Goal: Information Seeking & Learning: Learn about a topic

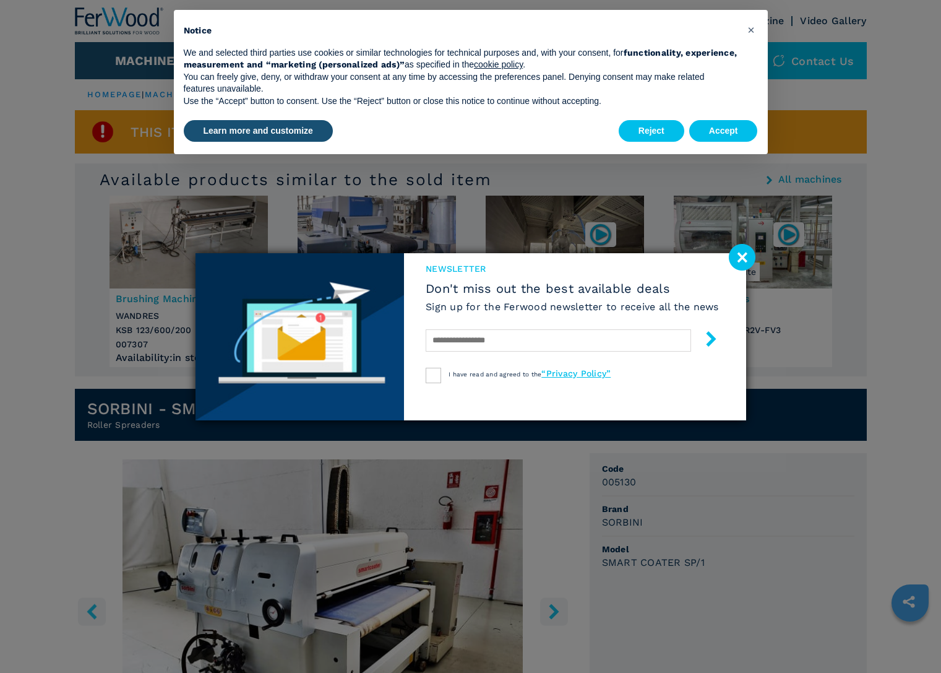
click at [740, 254] on image at bounding box center [742, 257] width 27 height 27
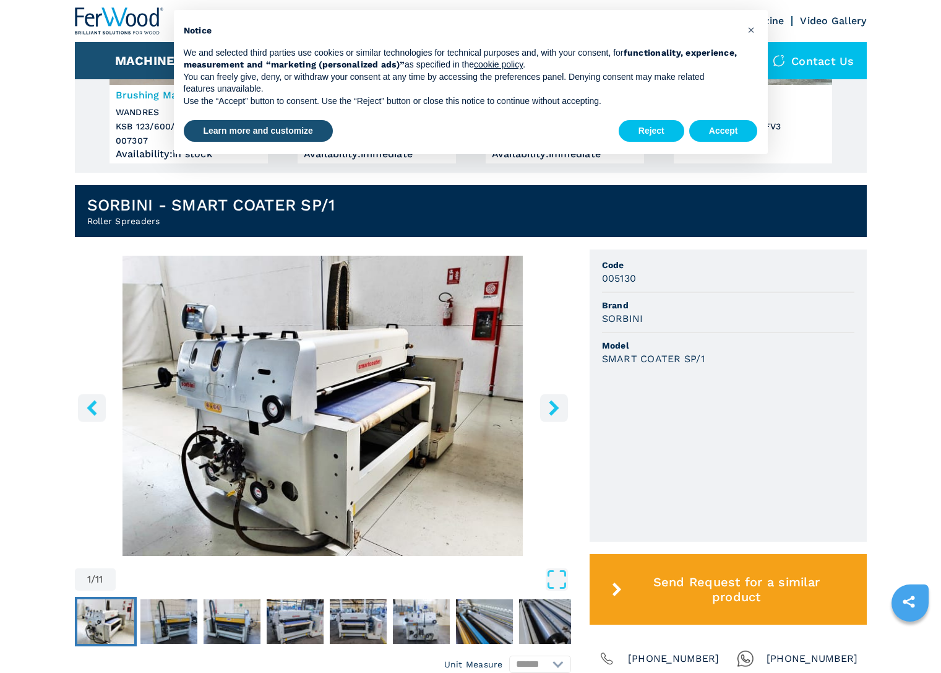
scroll to position [204, 0]
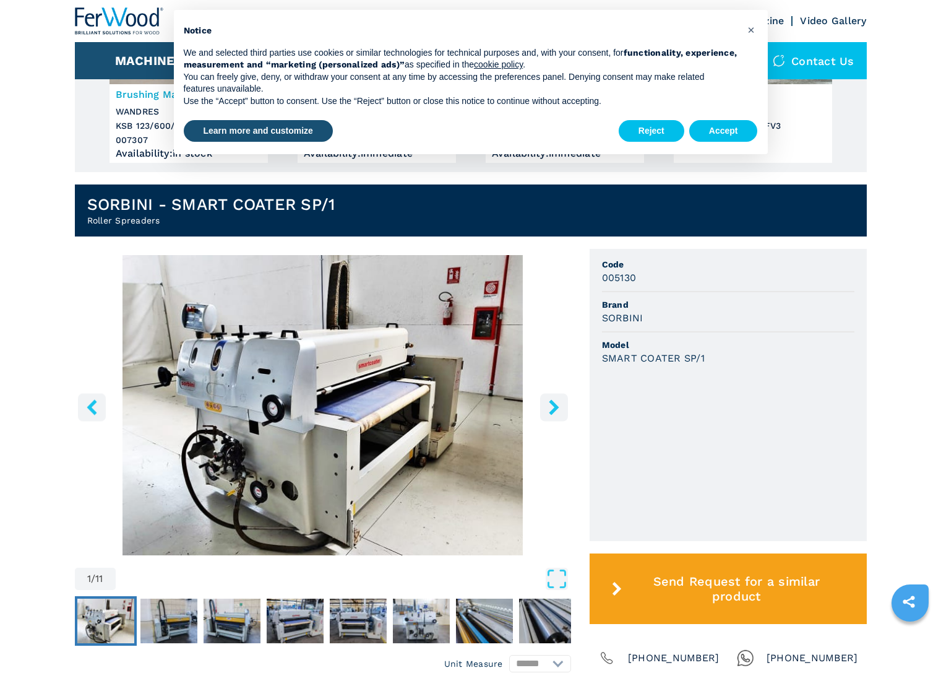
click at [543, 410] on button "right-button" at bounding box center [554, 407] width 28 height 28
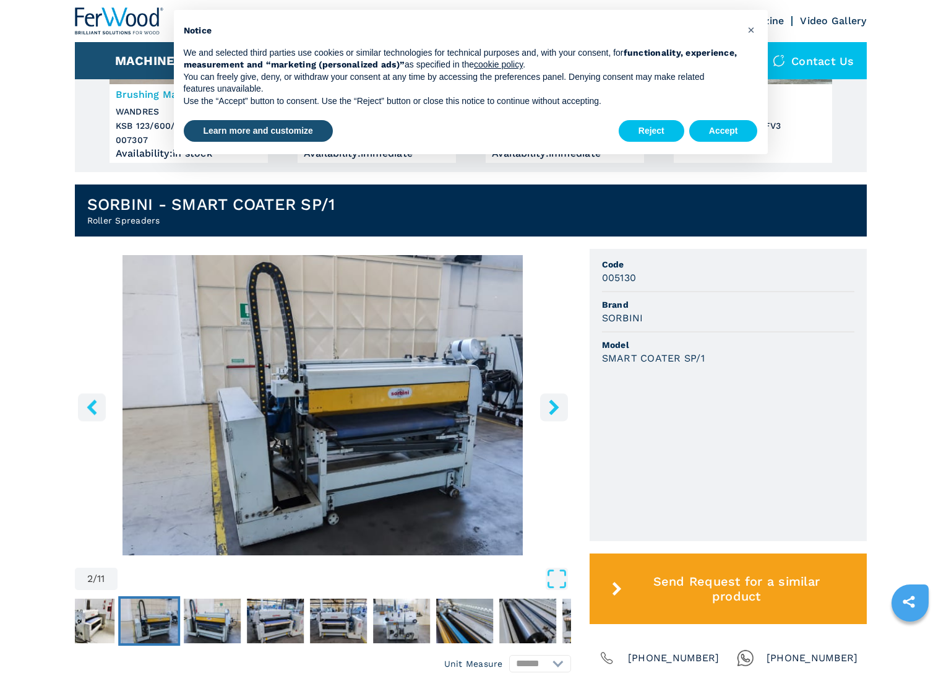
scroll to position [200, 0]
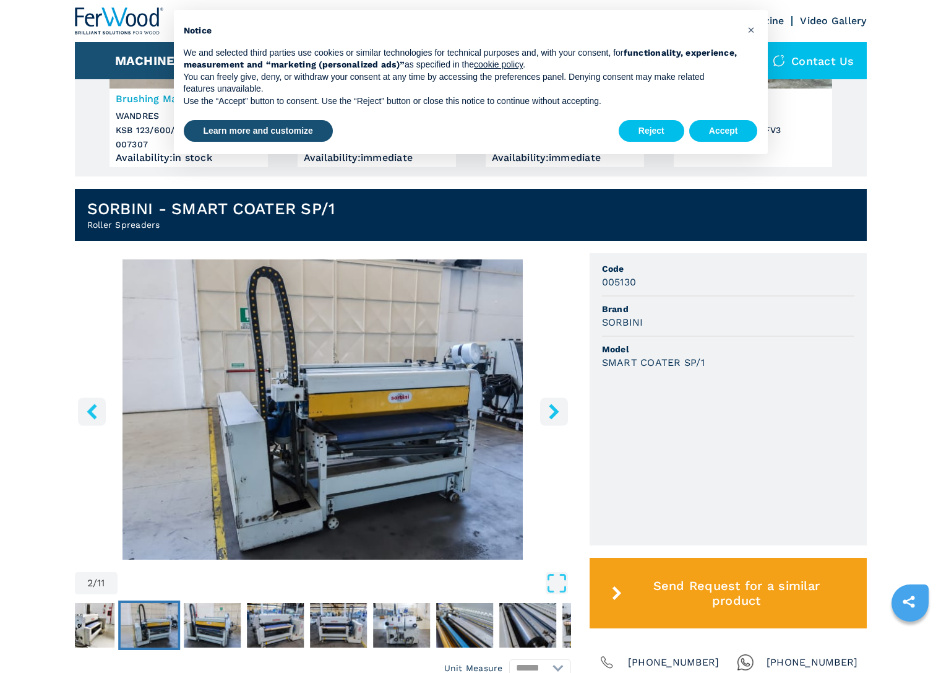
click at [549, 404] on icon "right-button" at bounding box center [553, 410] width 15 height 15
click at [551, 408] on icon "right-button" at bounding box center [553, 410] width 15 height 15
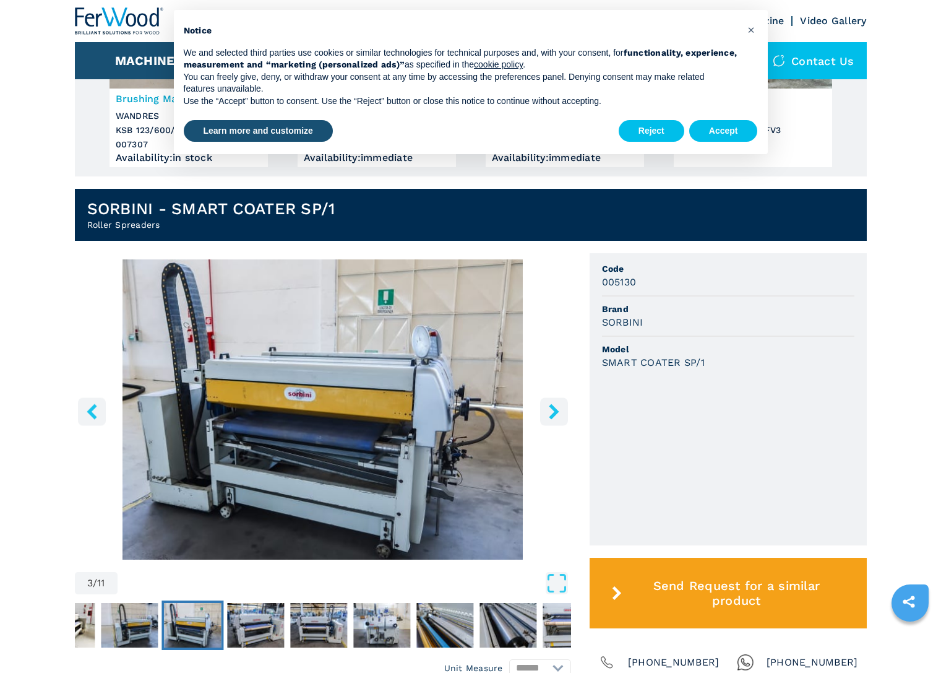
click at [553, 408] on icon "right-button" at bounding box center [554, 410] width 10 height 15
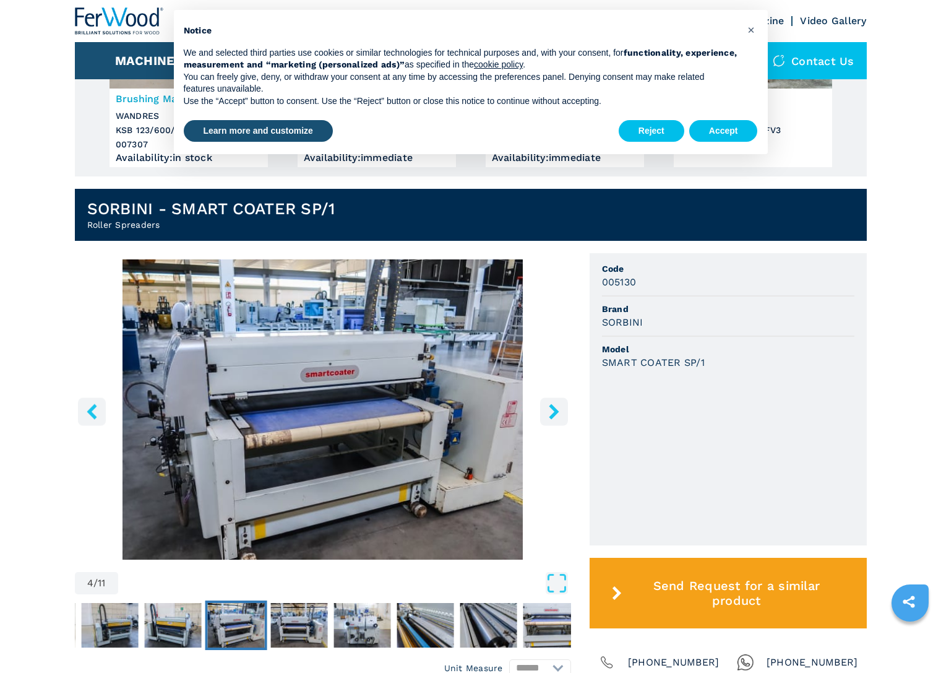
click at [553, 408] on icon "right-button" at bounding box center [554, 410] width 10 height 15
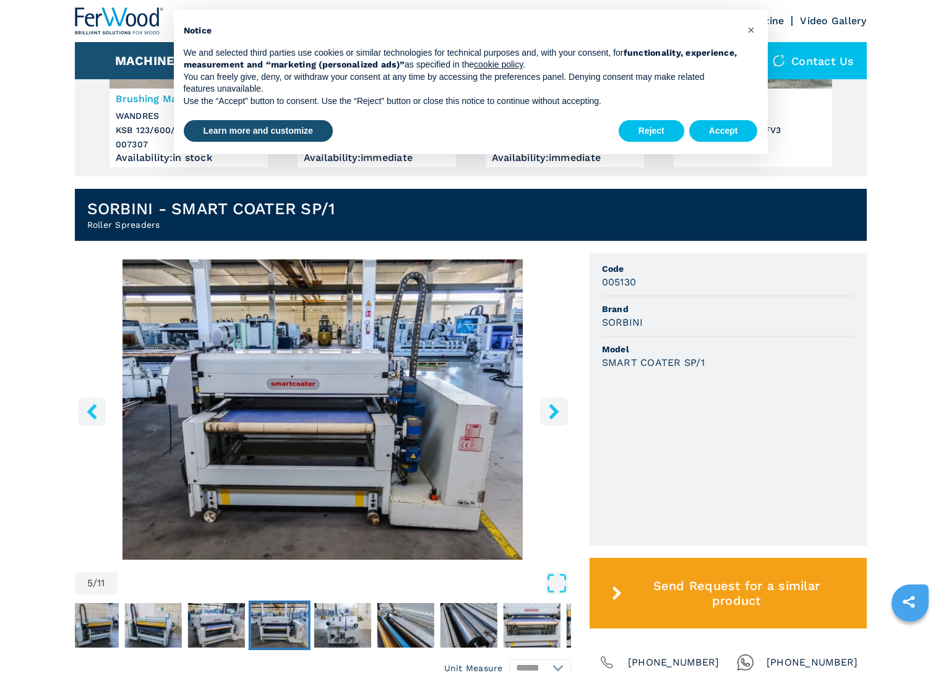
click at [553, 408] on icon "right-button" at bounding box center [554, 410] width 10 height 15
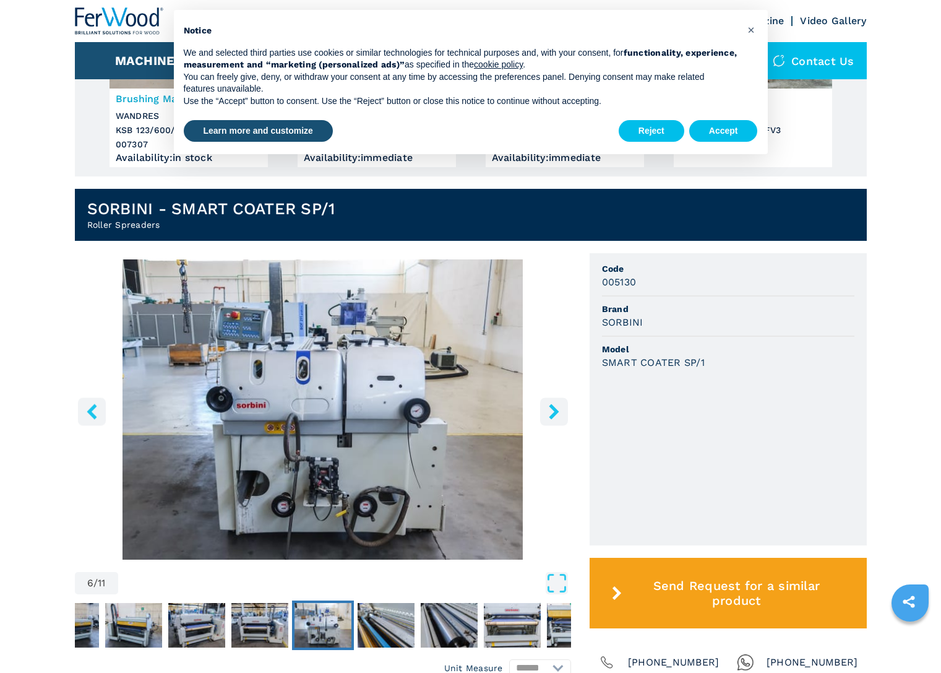
click at [553, 408] on icon "right-button" at bounding box center [554, 410] width 10 height 15
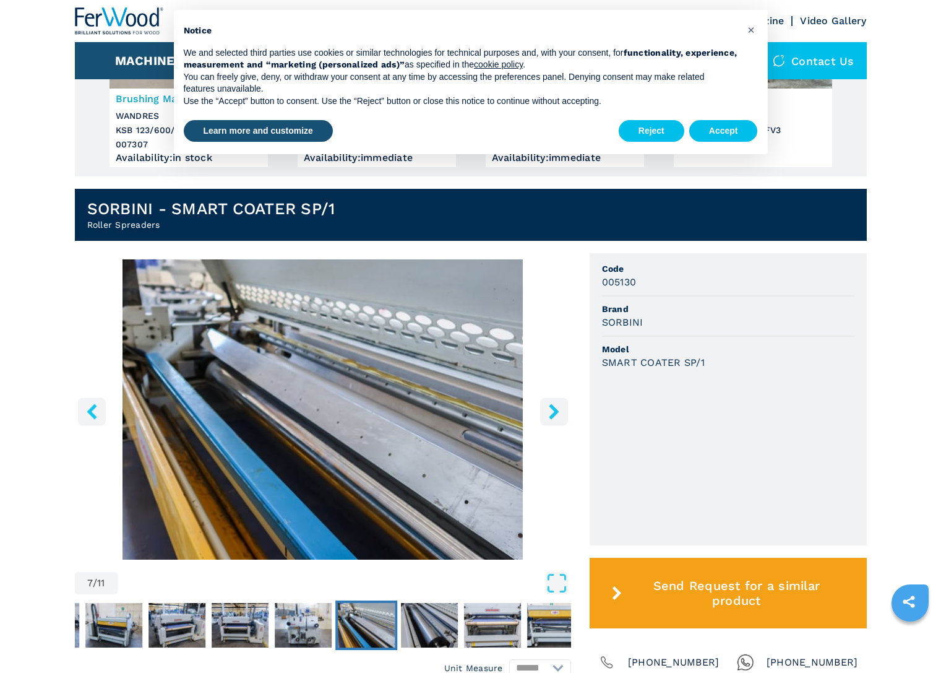
click at [553, 408] on icon "right-button" at bounding box center [554, 410] width 10 height 15
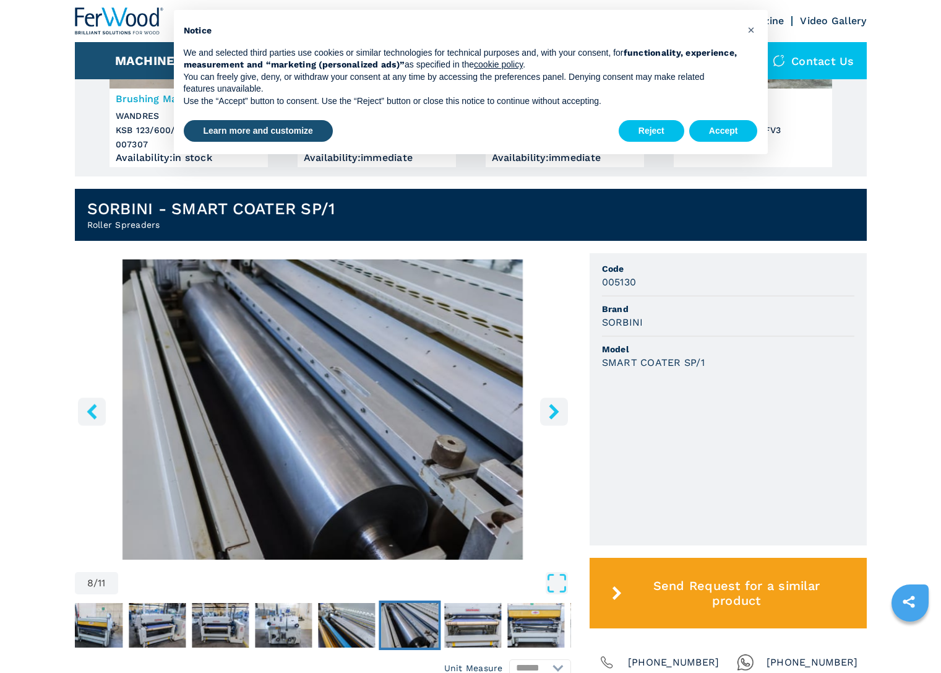
click at [553, 408] on icon "right-button" at bounding box center [554, 410] width 10 height 15
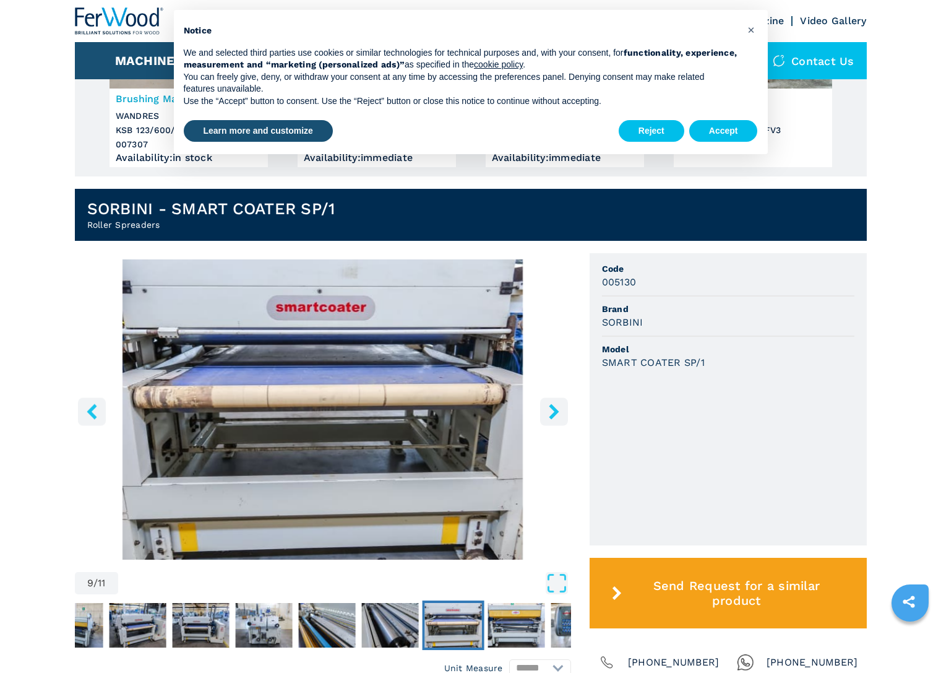
click at [553, 408] on icon "right-button" at bounding box center [554, 410] width 10 height 15
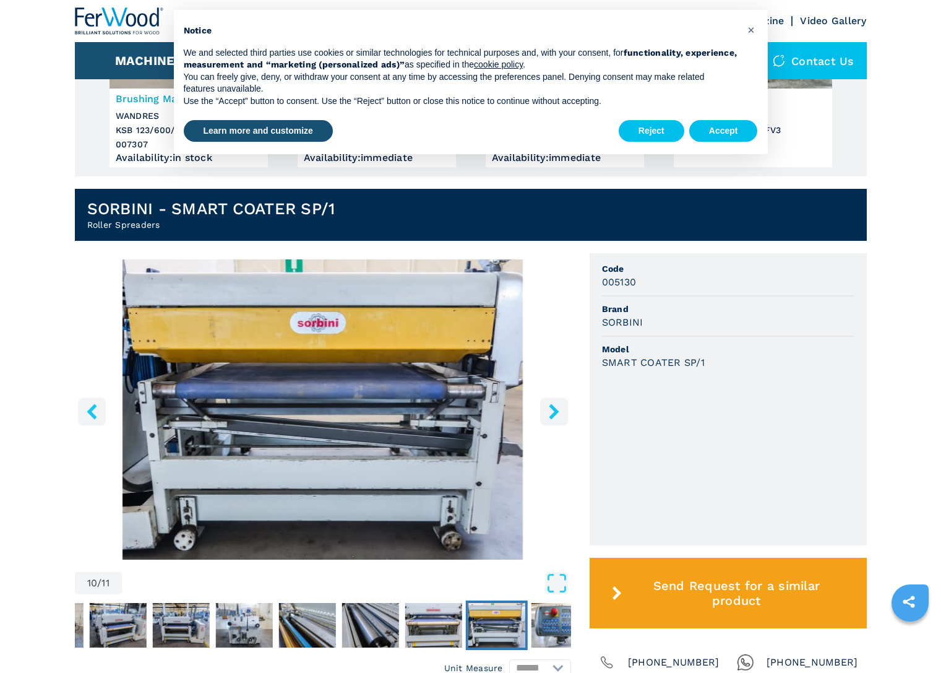
click at [553, 408] on icon "right-button" at bounding box center [554, 410] width 10 height 15
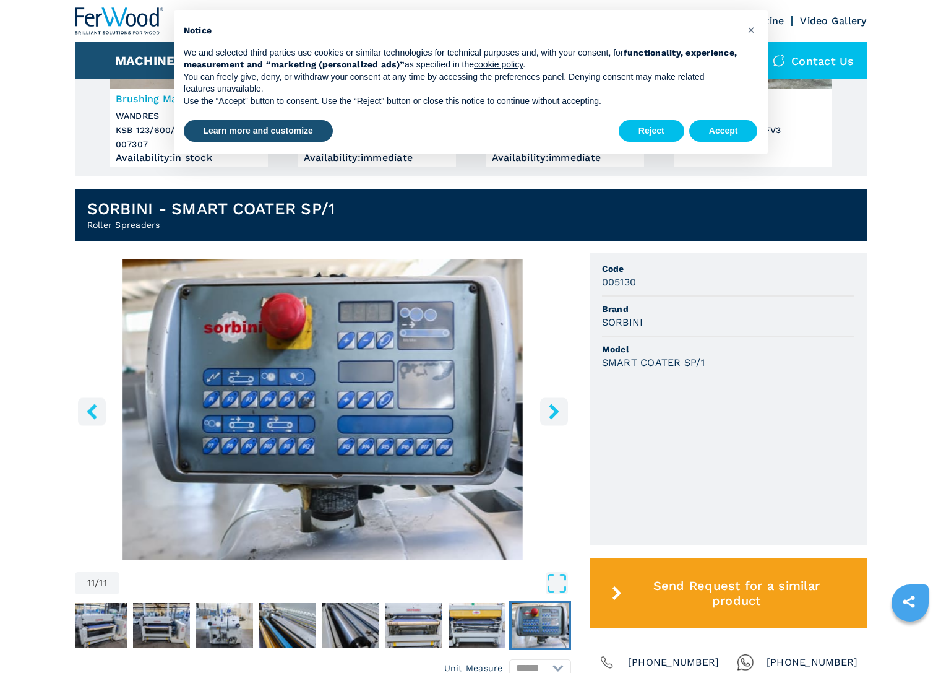
click at [553, 408] on icon "right-button" at bounding box center [554, 410] width 10 height 15
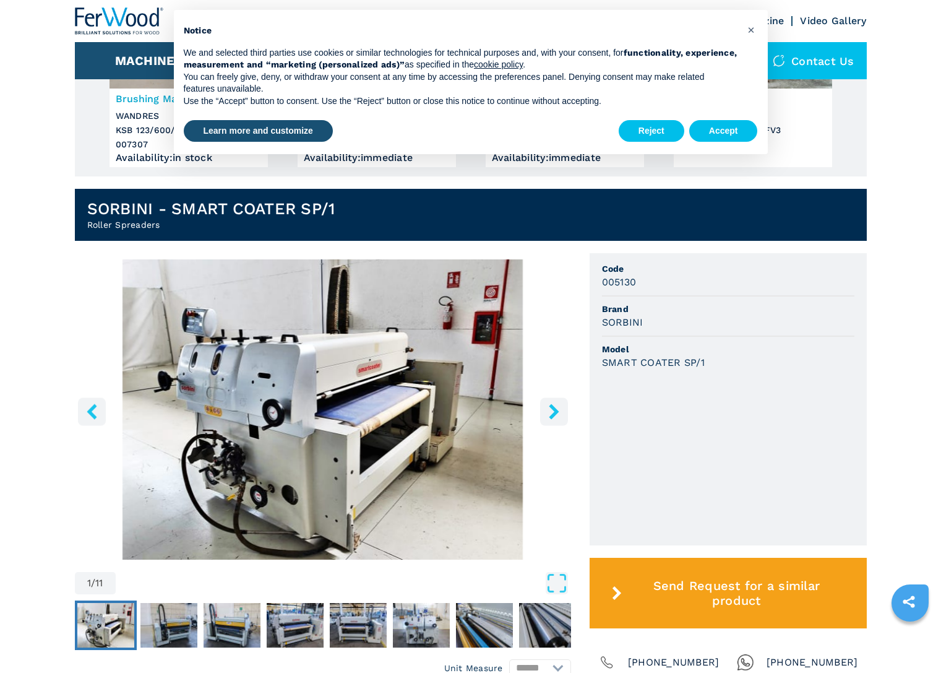
click at [553, 408] on icon "right-button" at bounding box center [554, 410] width 10 height 15
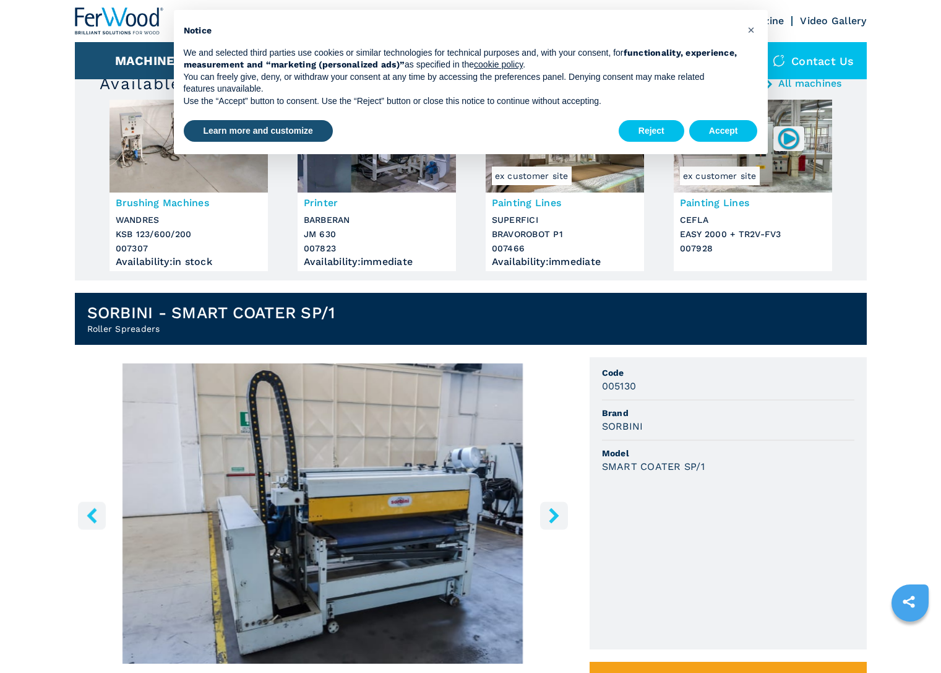
scroll to position [0, 0]
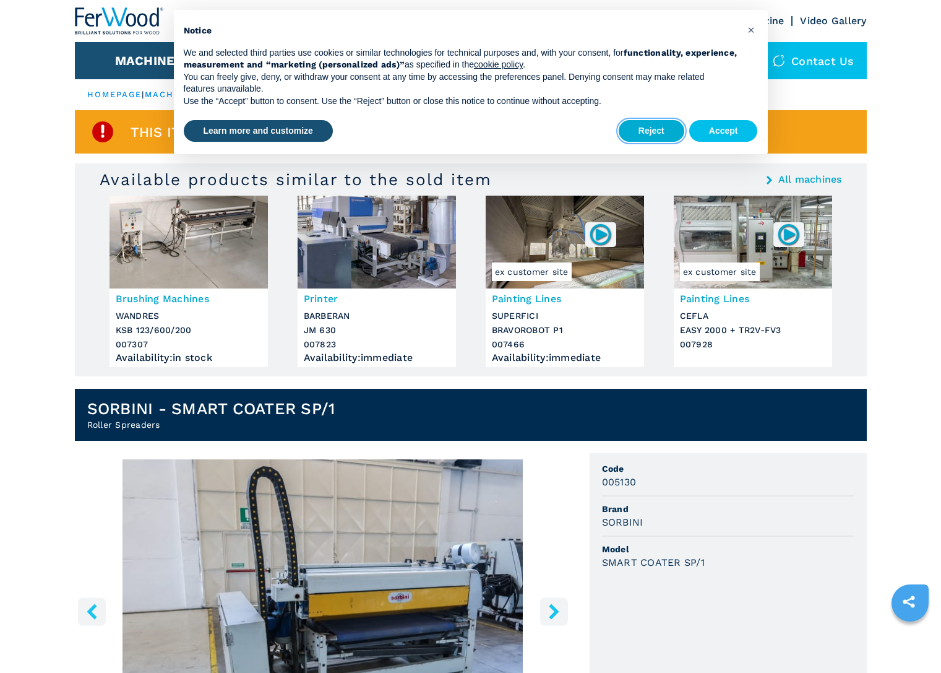
click at [656, 136] on button "Reject" at bounding box center [652, 131] width 66 height 22
